Goal: Task Accomplishment & Management: Use online tool/utility

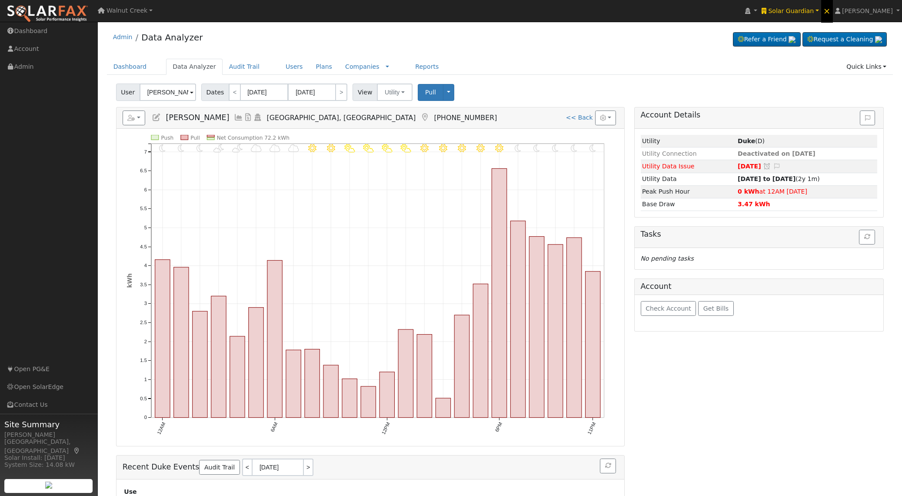
click at [831, 13] on span "×" at bounding box center [826, 11] width 7 height 10
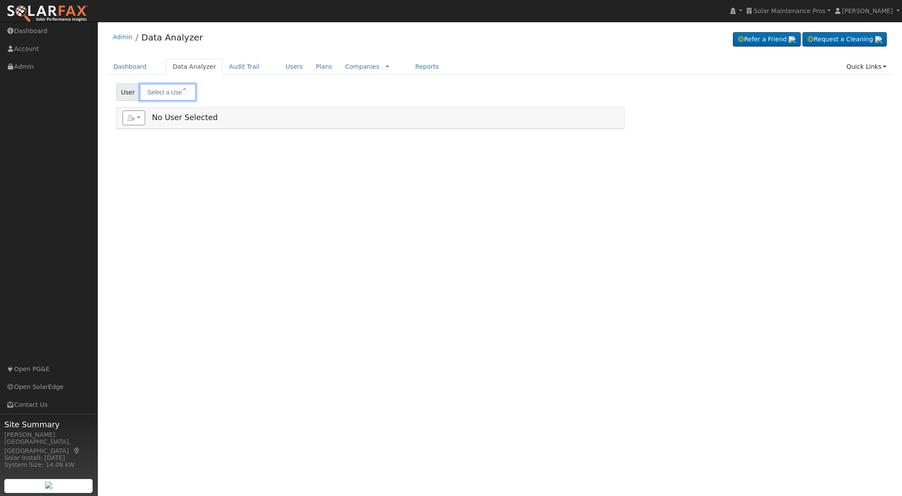
type input "[PERSON_NAME]"
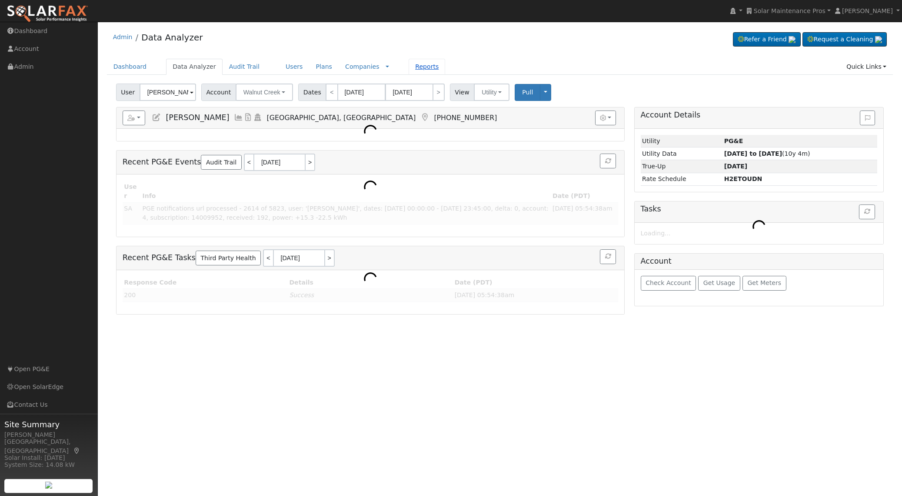
click at [414, 66] on link "Reports" at bounding box center [427, 67] width 37 height 16
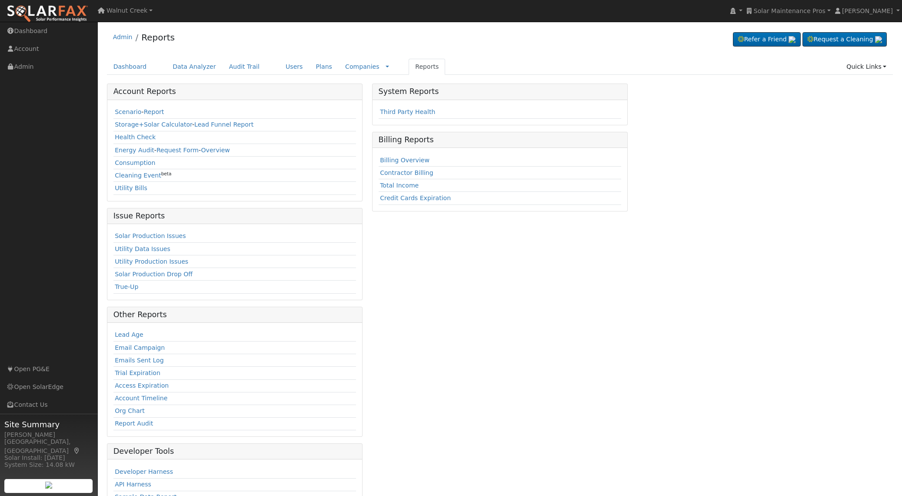
scroll to position [38, 0]
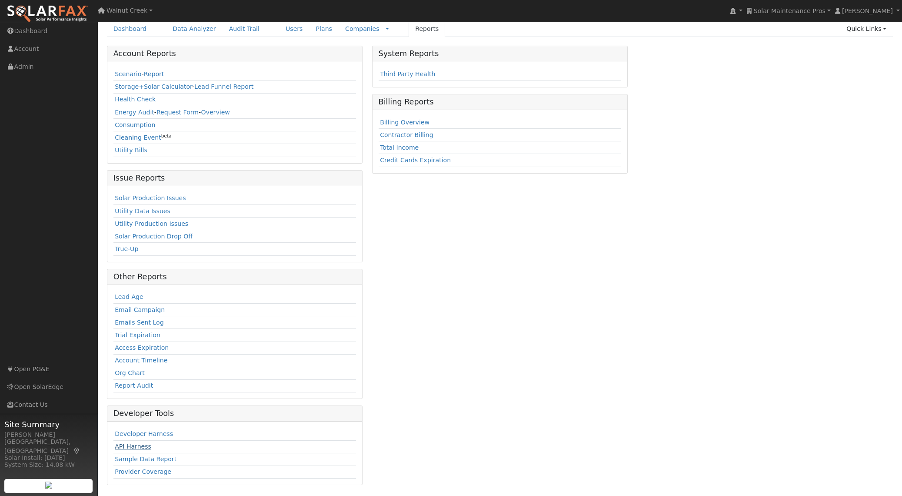
click at [136, 446] on link "API Harness" at bounding box center [133, 446] width 37 height 7
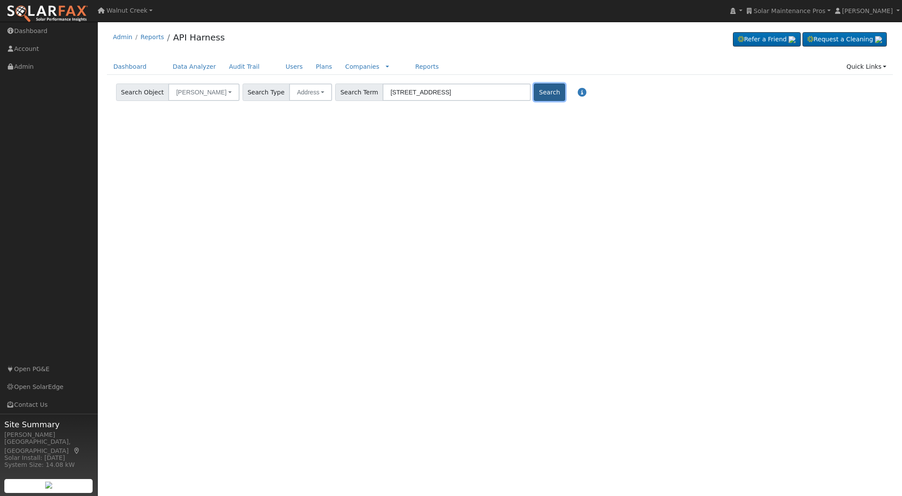
click at [534, 95] on button "Search" at bounding box center [549, 91] width 31 height 17
